Goal: Check status: Check status

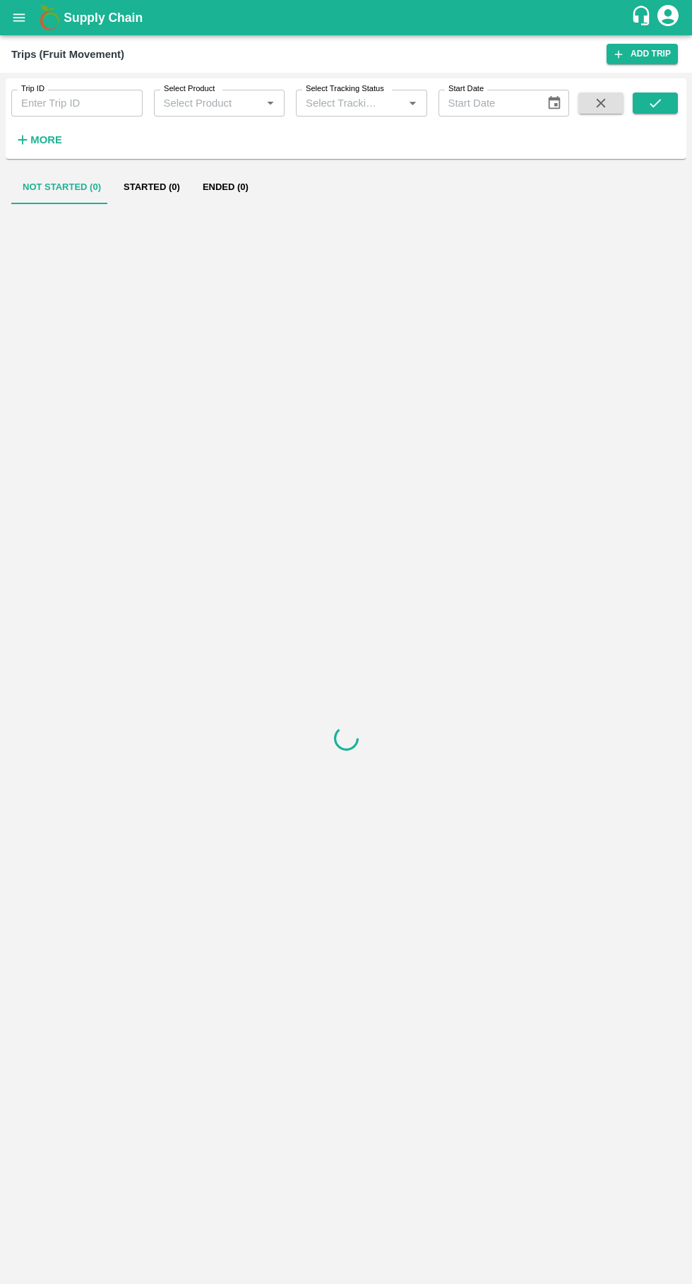
click at [24, 103] on input "Trip ID" at bounding box center [76, 103] width 131 height 27
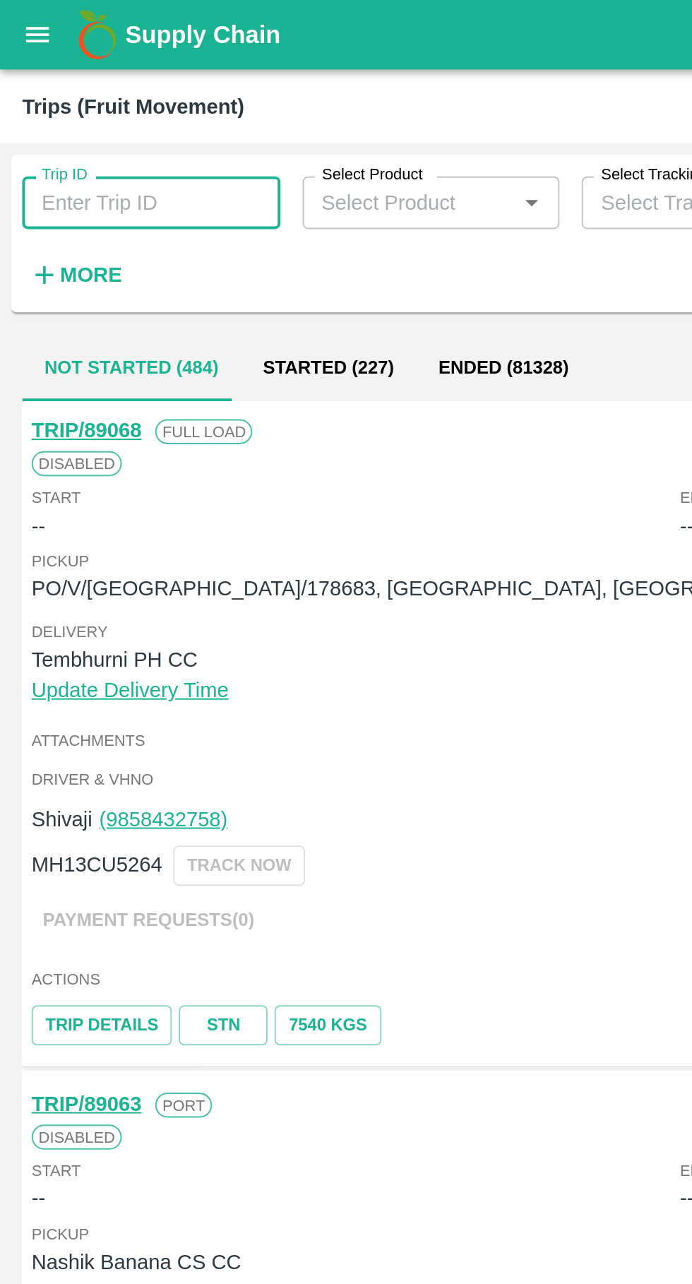
click at [19, 18] on icon "open drawer" at bounding box center [19, 17] width 12 height 8
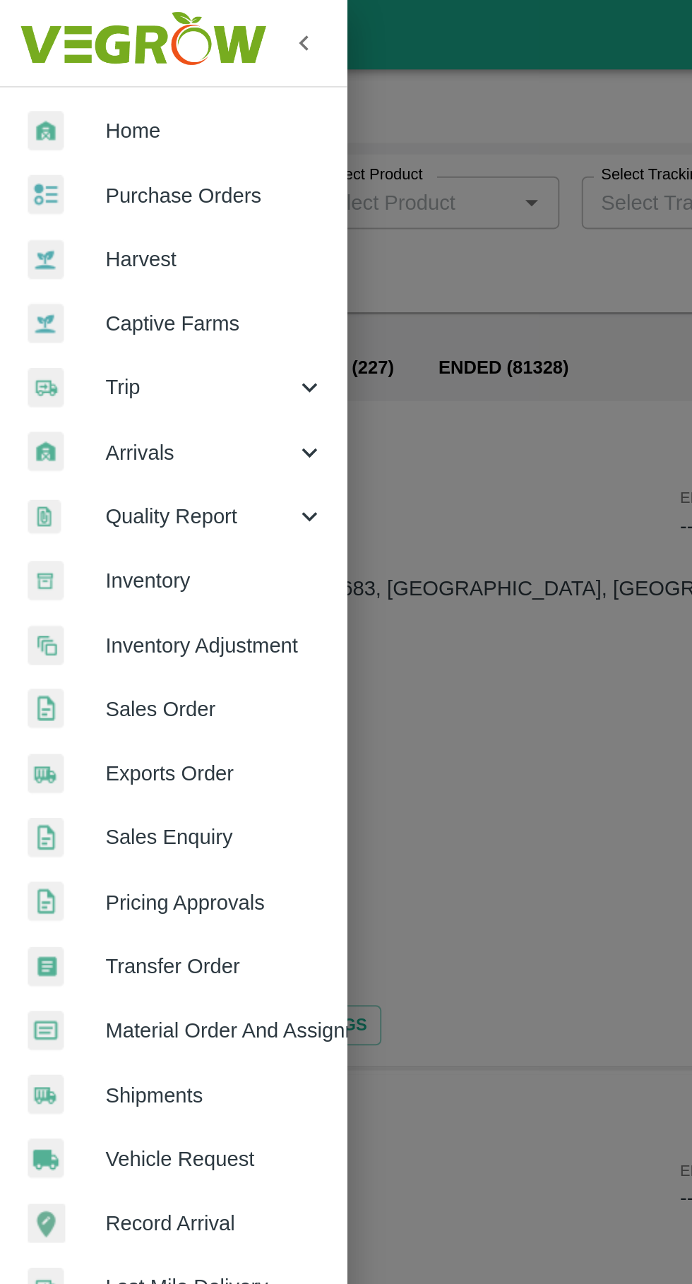
click at [51, 105] on div at bounding box center [34, 99] width 40 height 20
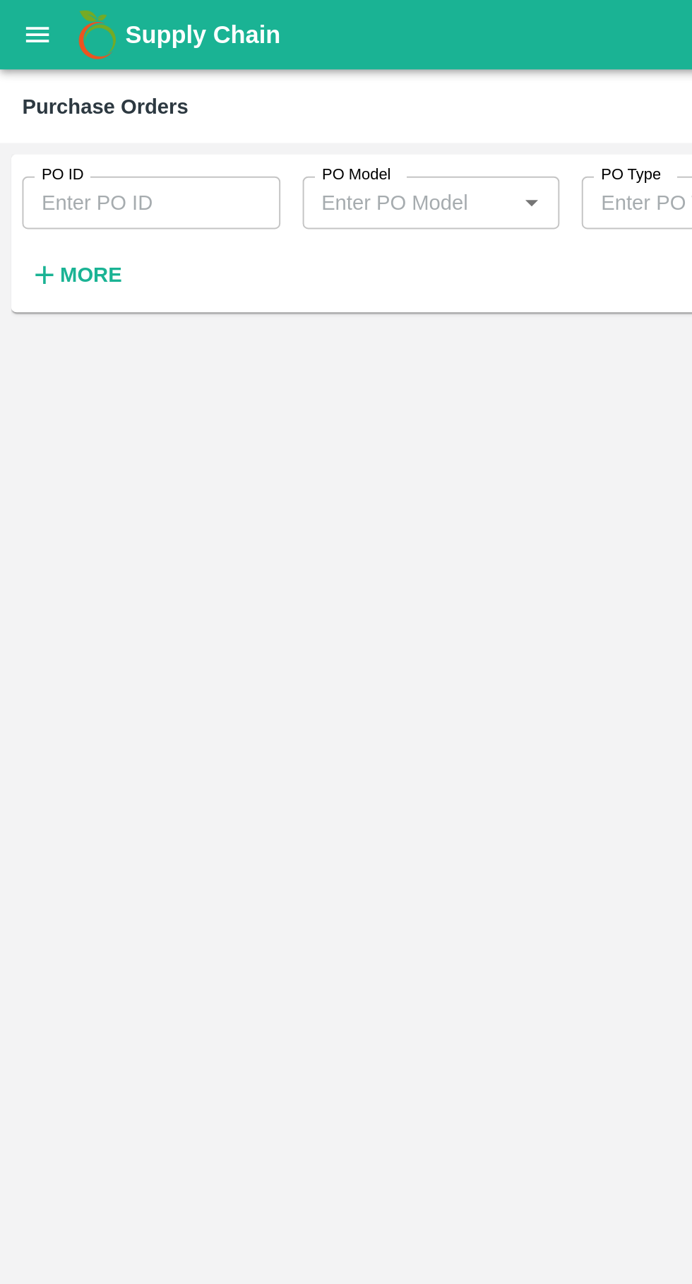
click at [18, 18] on icon "open drawer" at bounding box center [19, 18] width 16 height 16
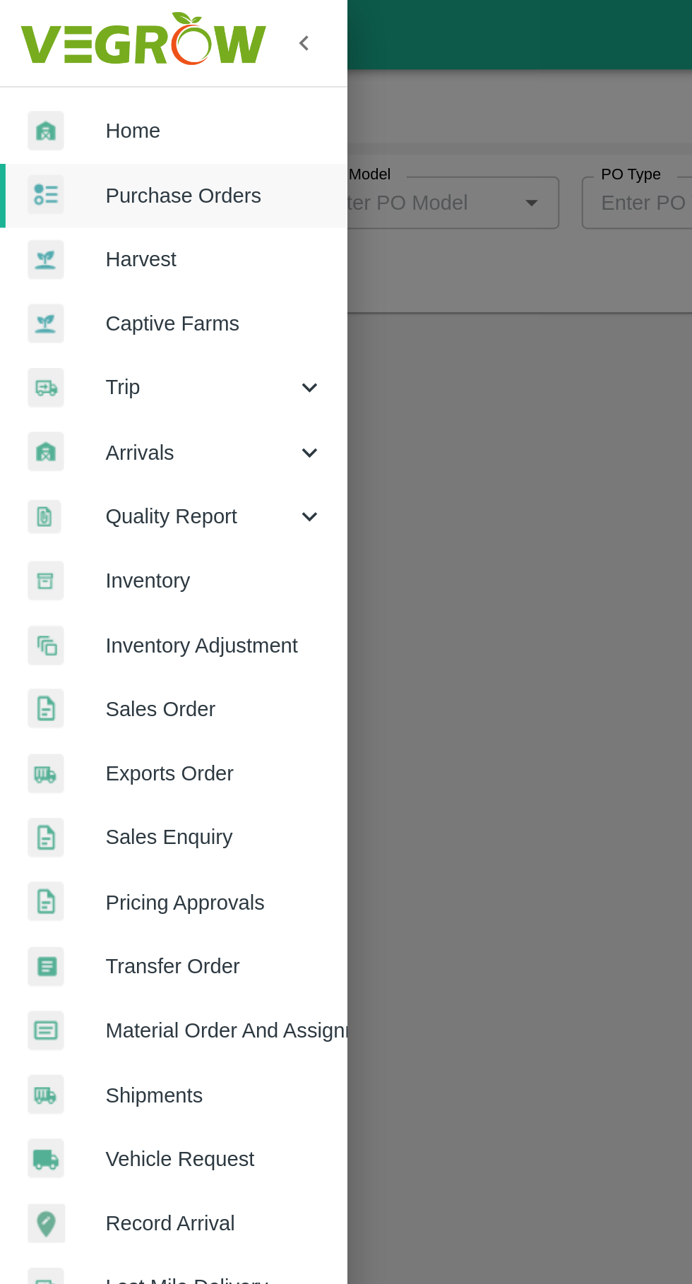
click at [66, 194] on span "Trip" at bounding box center [102, 197] width 96 height 16
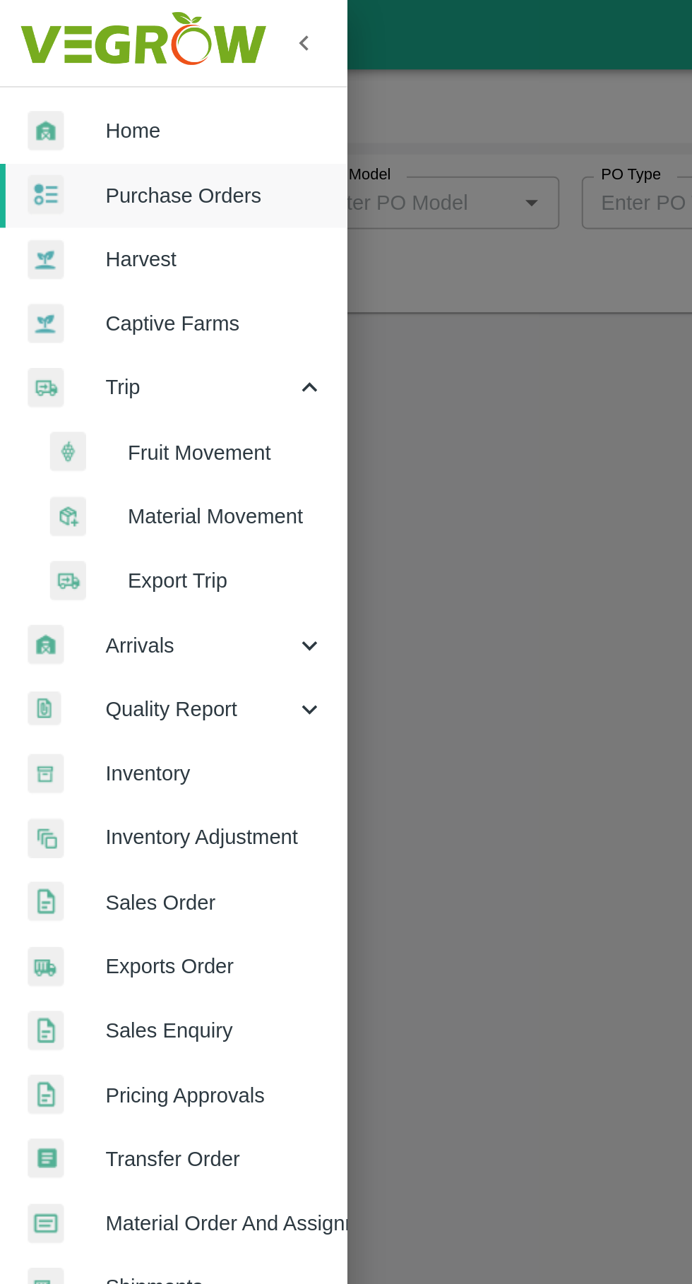
click at [107, 228] on span "Fruit Movement" at bounding box center [115, 231] width 100 height 16
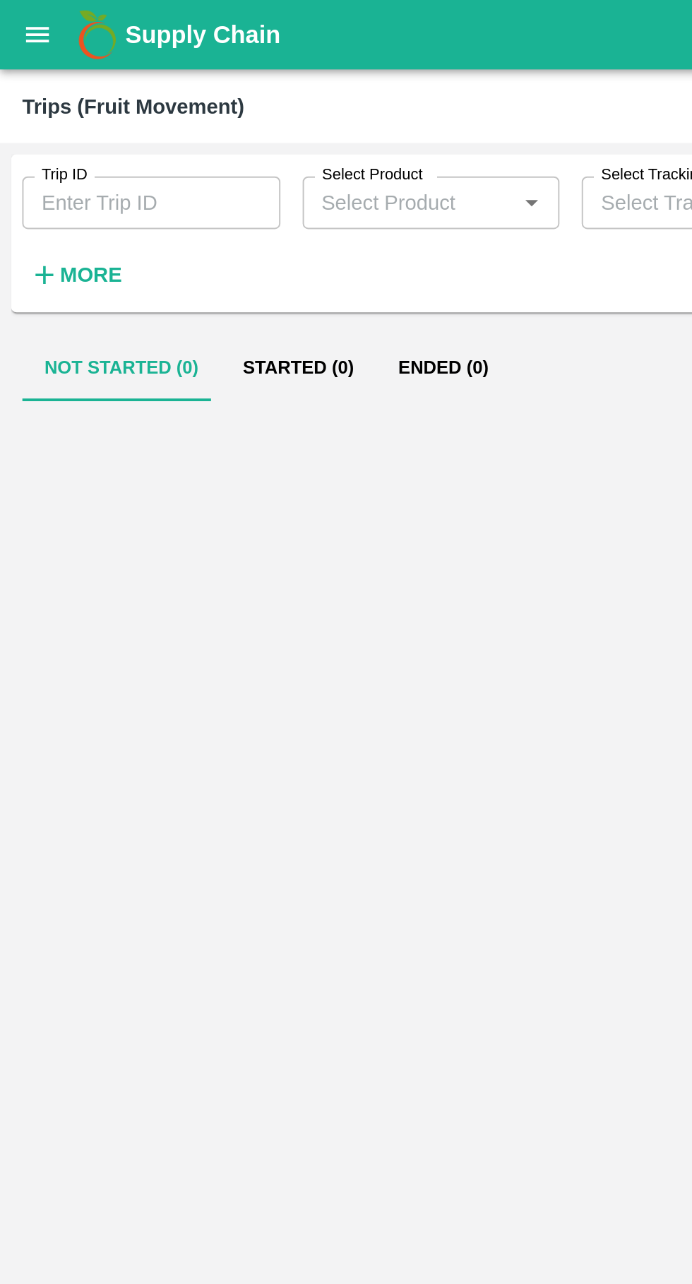
click at [51, 100] on input "Trip ID" at bounding box center [76, 103] width 131 height 27
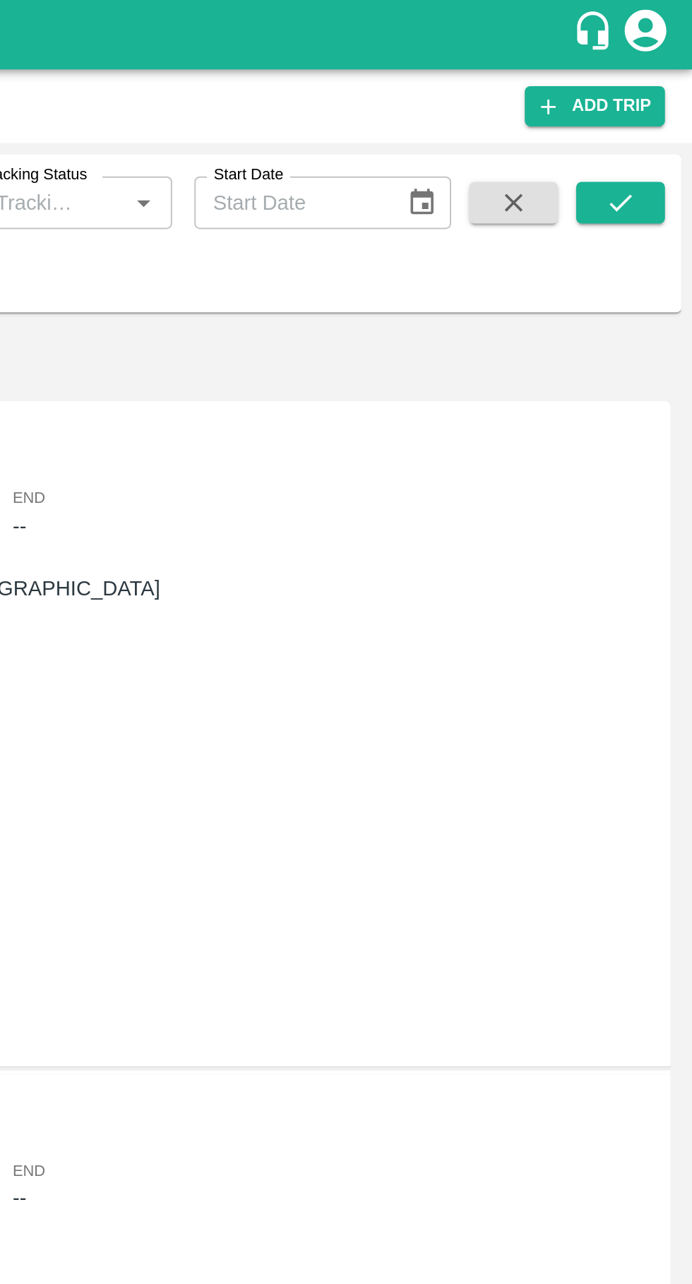
click at [656, 103] on icon "submit" at bounding box center [656, 103] width 16 height 16
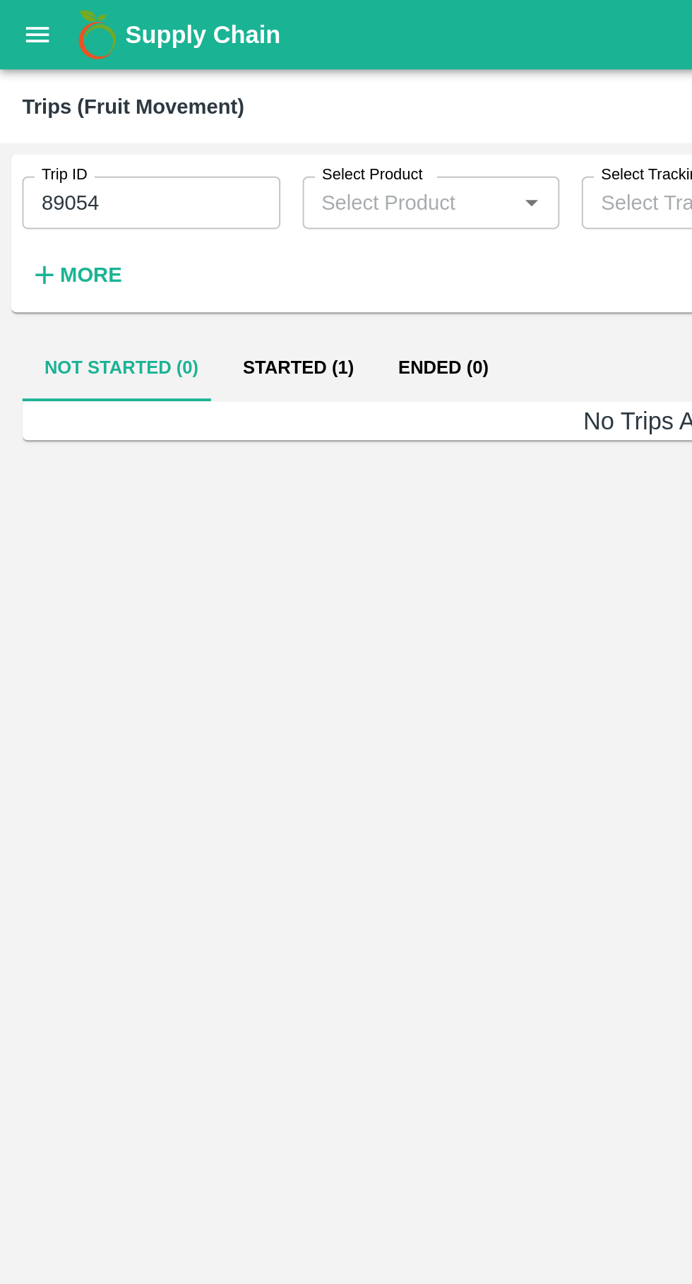
click at [147, 191] on button "Started (1)" at bounding box center [151, 187] width 79 height 34
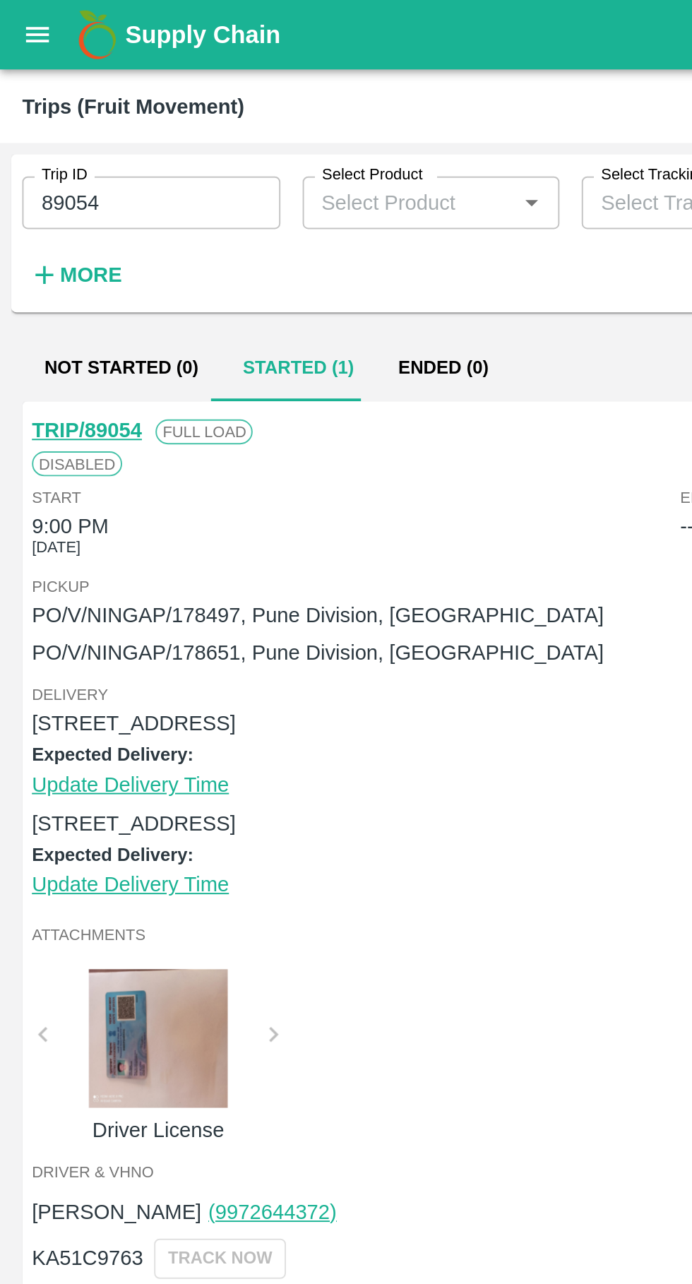
click at [98, 98] on input "89054" at bounding box center [76, 103] width 131 height 27
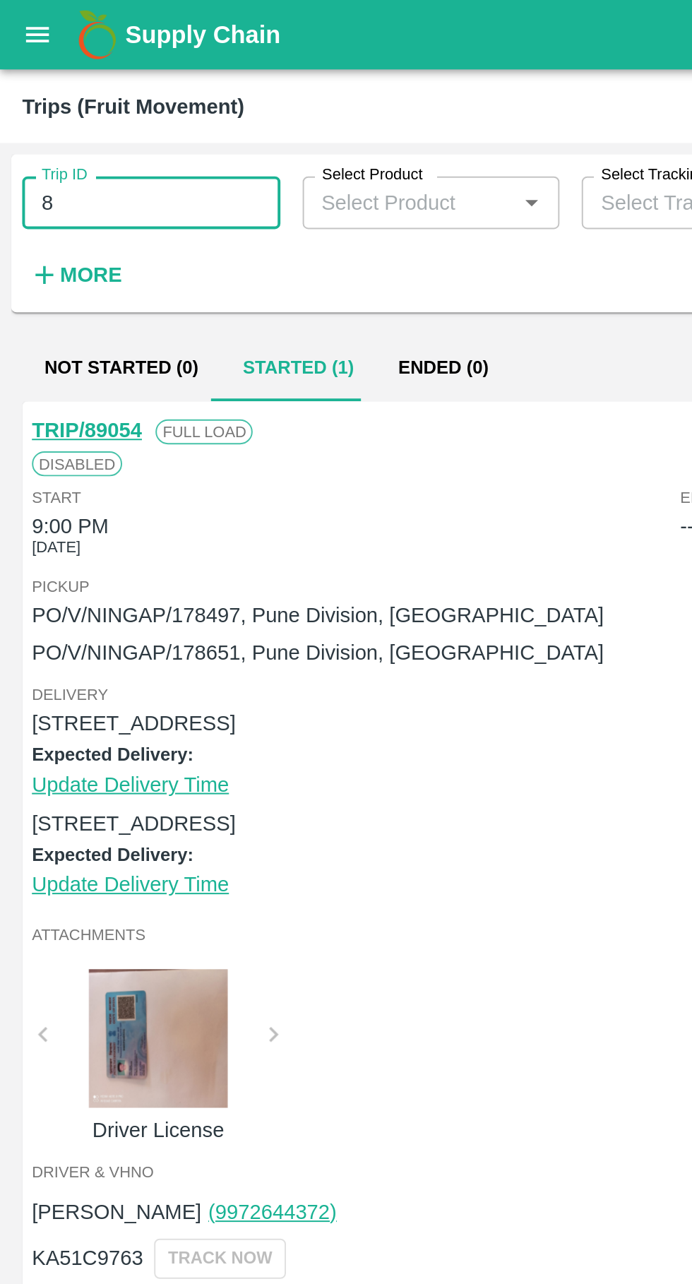
type input "8"
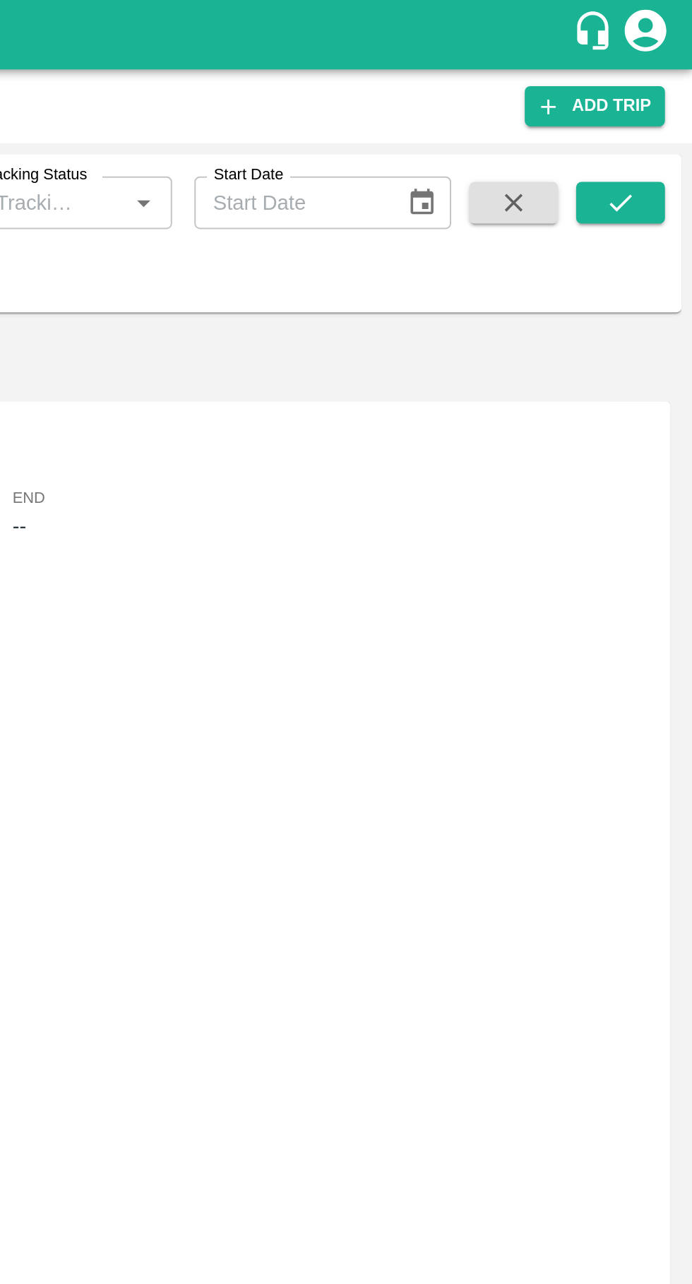
type input "88843"
click at [645, 103] on button "submit" at bounding box center [655, 103] width 45 height 21
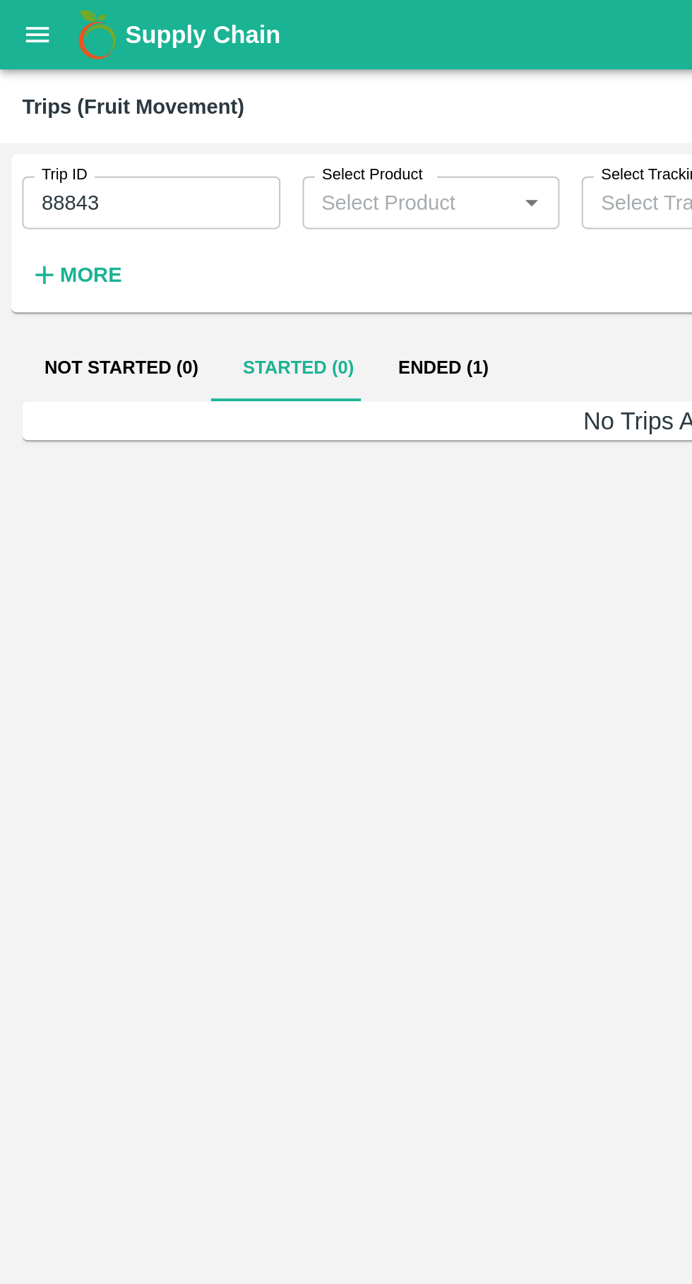
click at [225, 201] on button "Ended (1)" at bounding box center [225, 187] width 69 height 34
